Goal: Check status

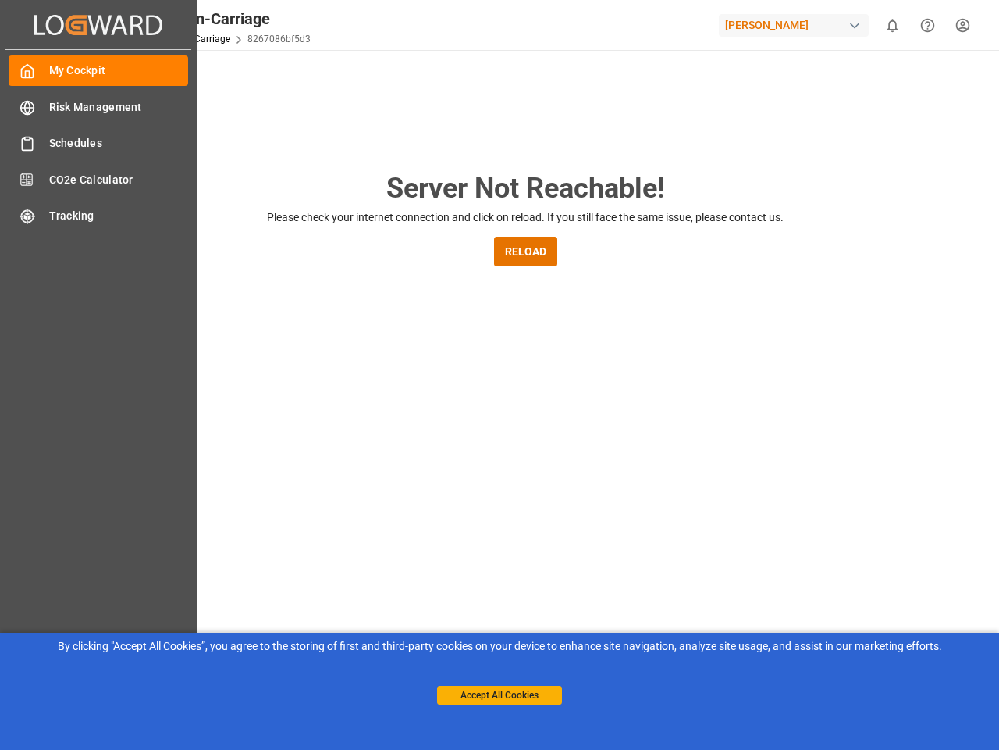
click at [500, 375] on main "Server Not Reachable! Please check your internet connection and click on reload…" at bounding box center [526, 512] width 942 height 691
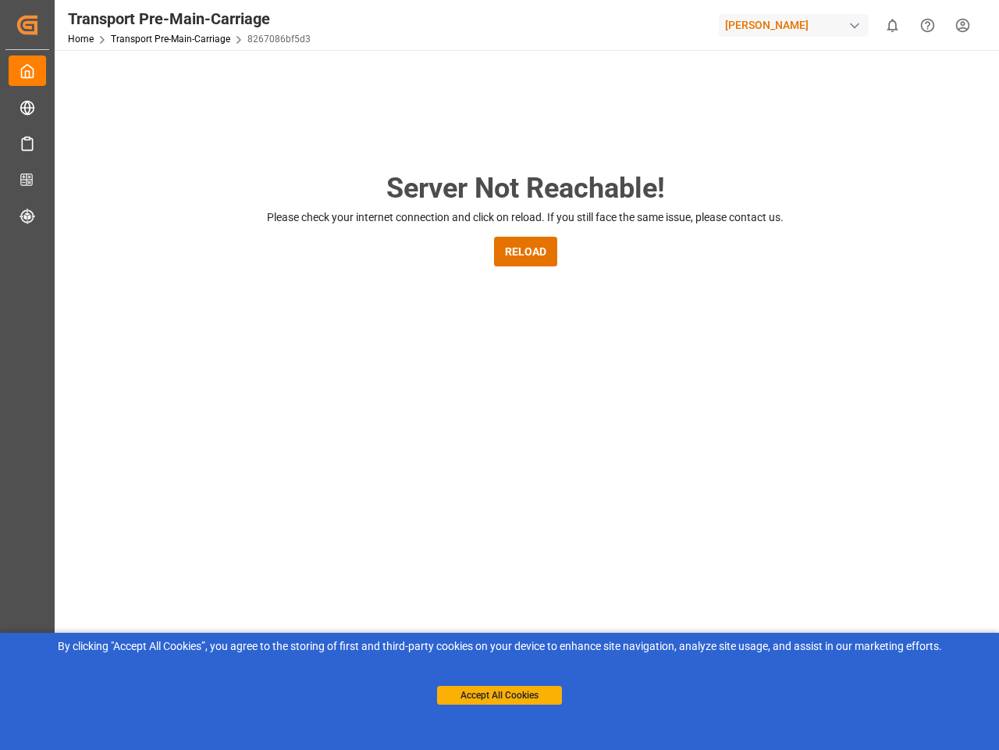
click at [39, 24] on icon "Created by potrace 1.15, written by [PERSON_NAME] [DATE]-[DATE]" at bounding box center [27, 24] width 23 height 25
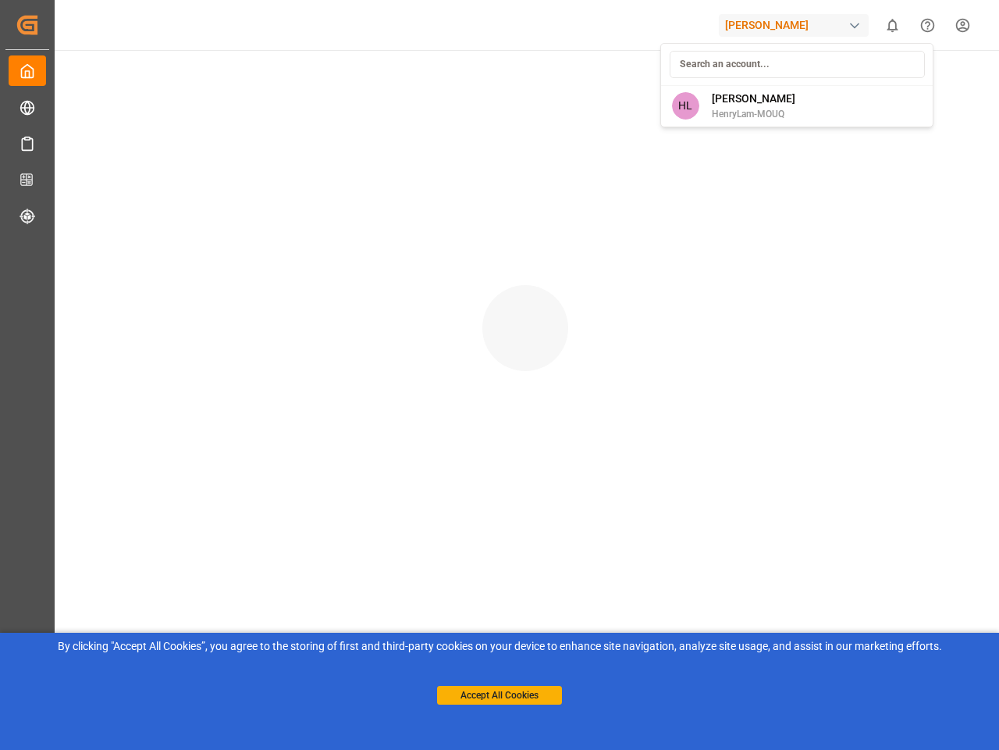
click at [893, 25] on html "Created by potrace 1.15, written by [PERSON_NAME] [DATE]-[DATE] Created by potr…" at bounding box center [499, 375] width 999 height 750
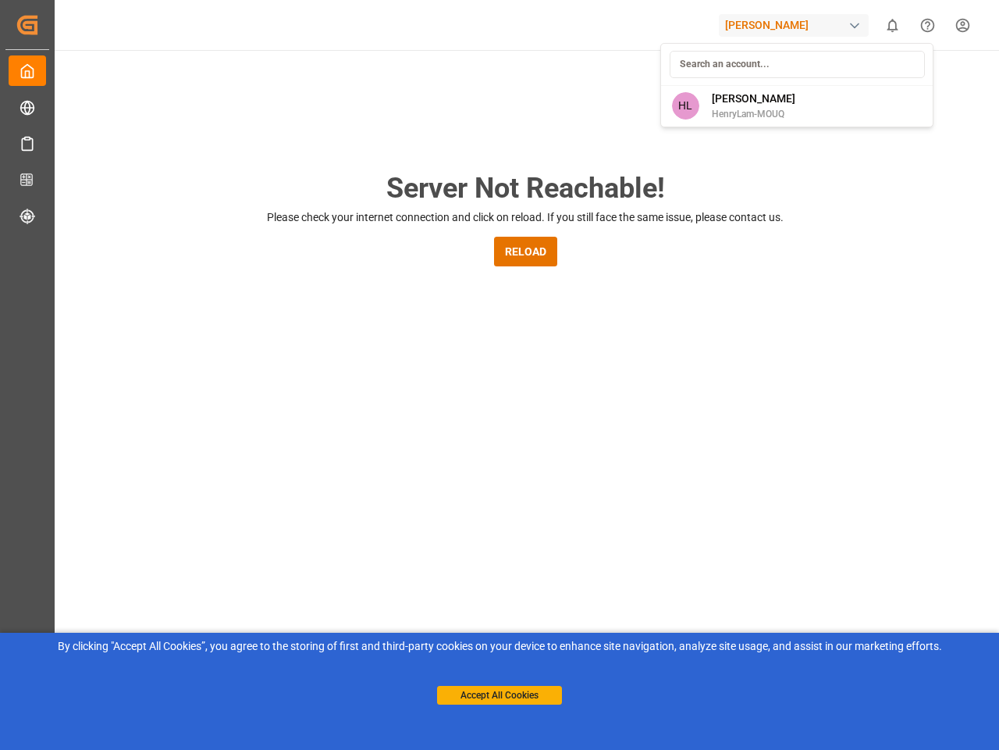
click at [928, 25] on icon "Help Center" at bounding box center [928, 25] width 16 height 16
click at [526, 251] on button "RELOAD" at bounding box center [525, 252] width 63 height 30
click at [500, 695] on button "Accept All Cookies" at bounding box center [499, 695] width 125 height 19
